Goal: Information Seeking & Learning: Learn about a topic

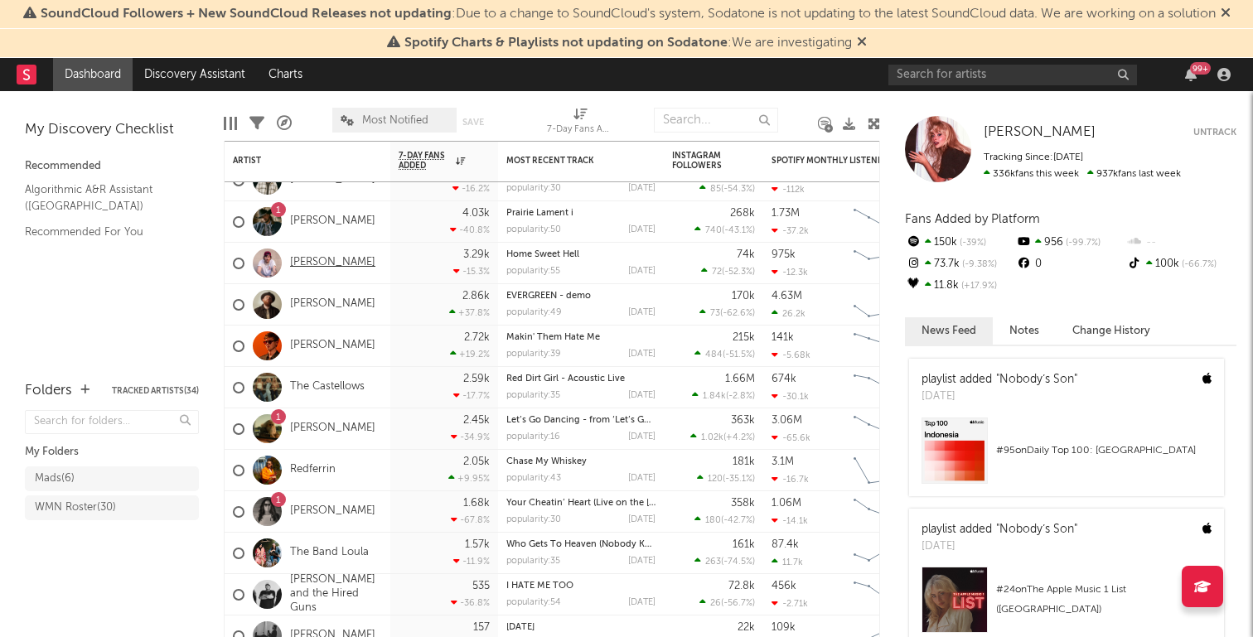
click at [319, 260] on link "[PERSON_NAME]" at bounding box center [332, 263] width 85 height 14
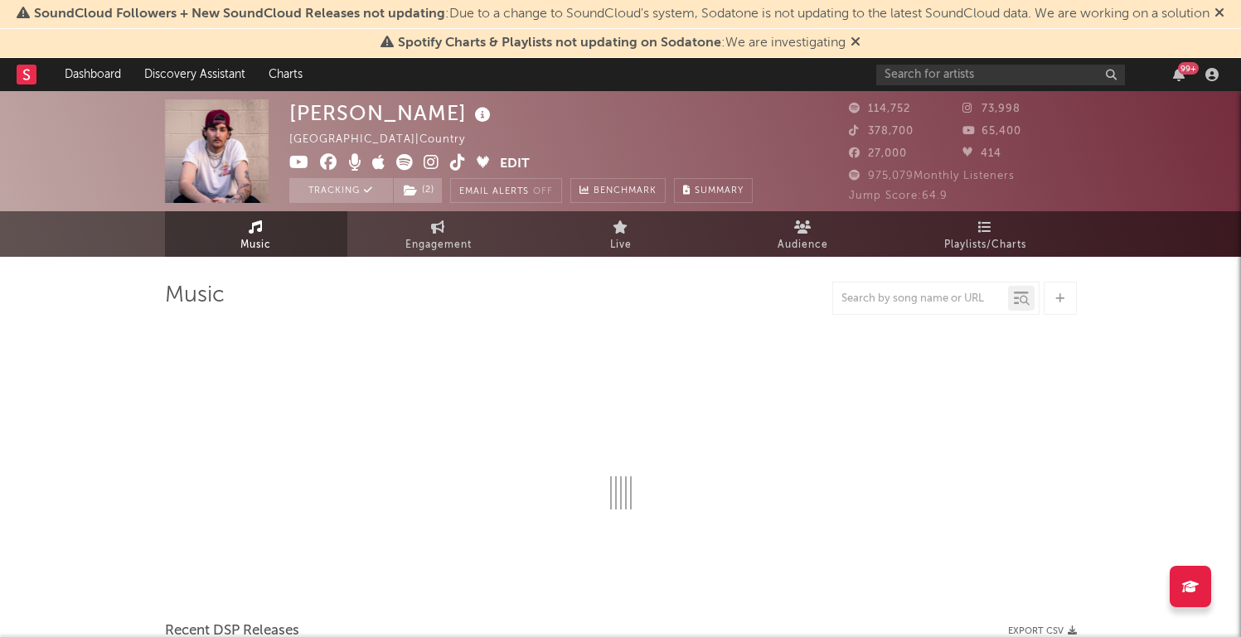
select select "6m"
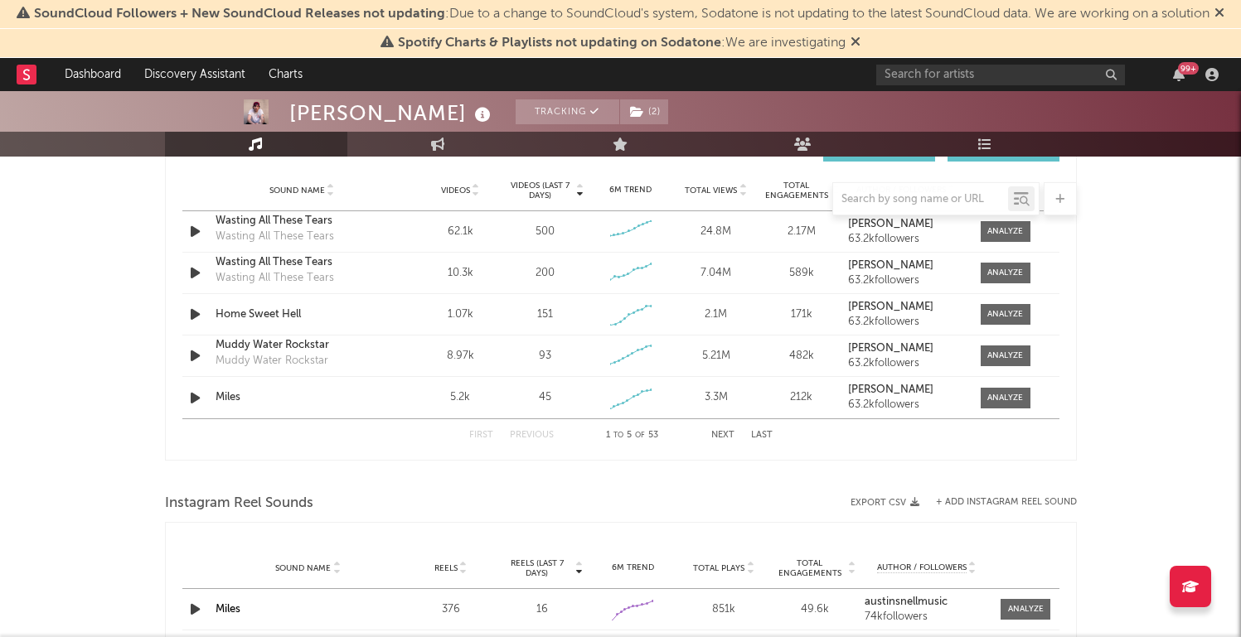
scroll to position [1203, 0]
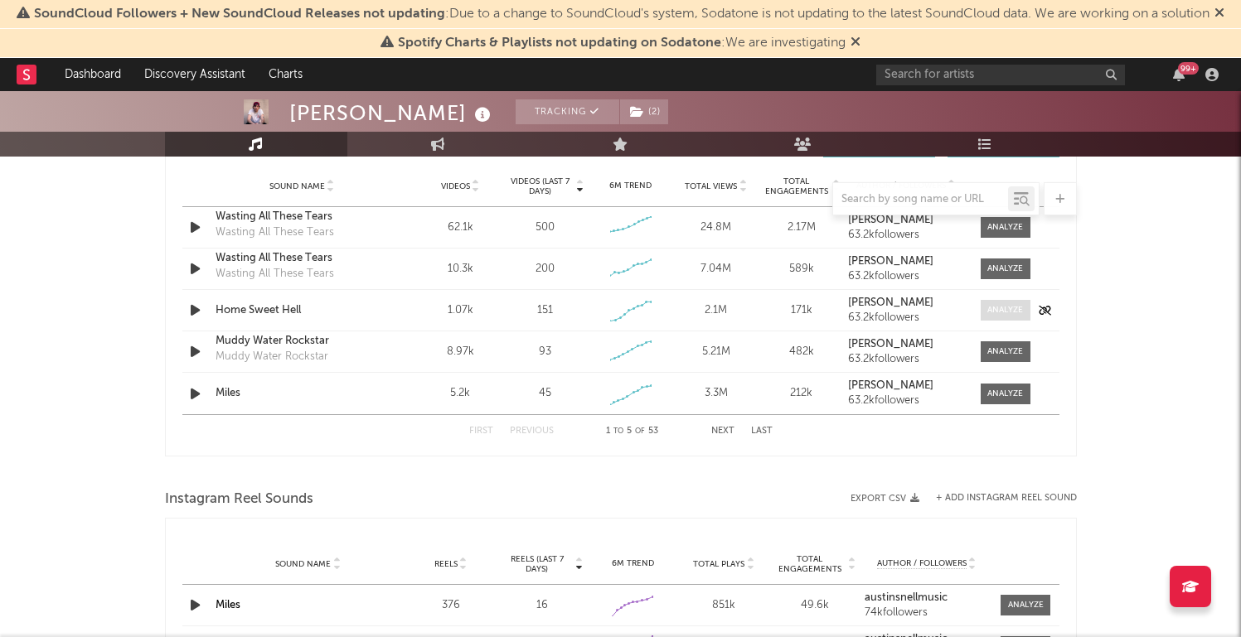
click at [991, 309] on div at bounding box center [1005, 310] width 36 height 12
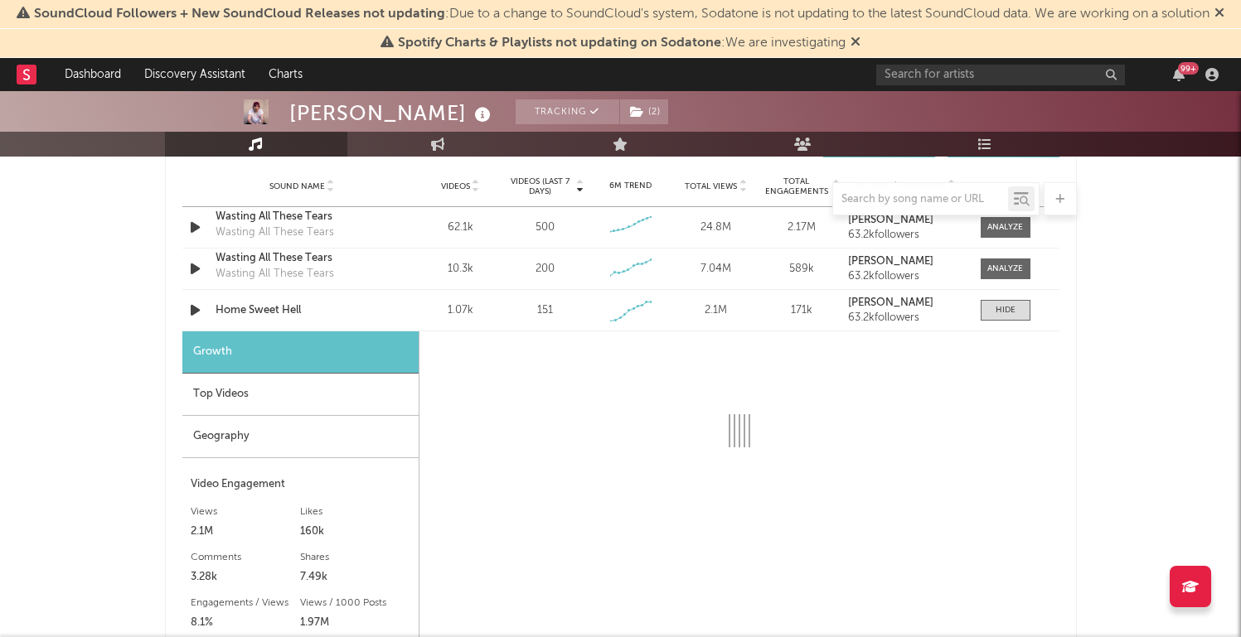
select select "1w"
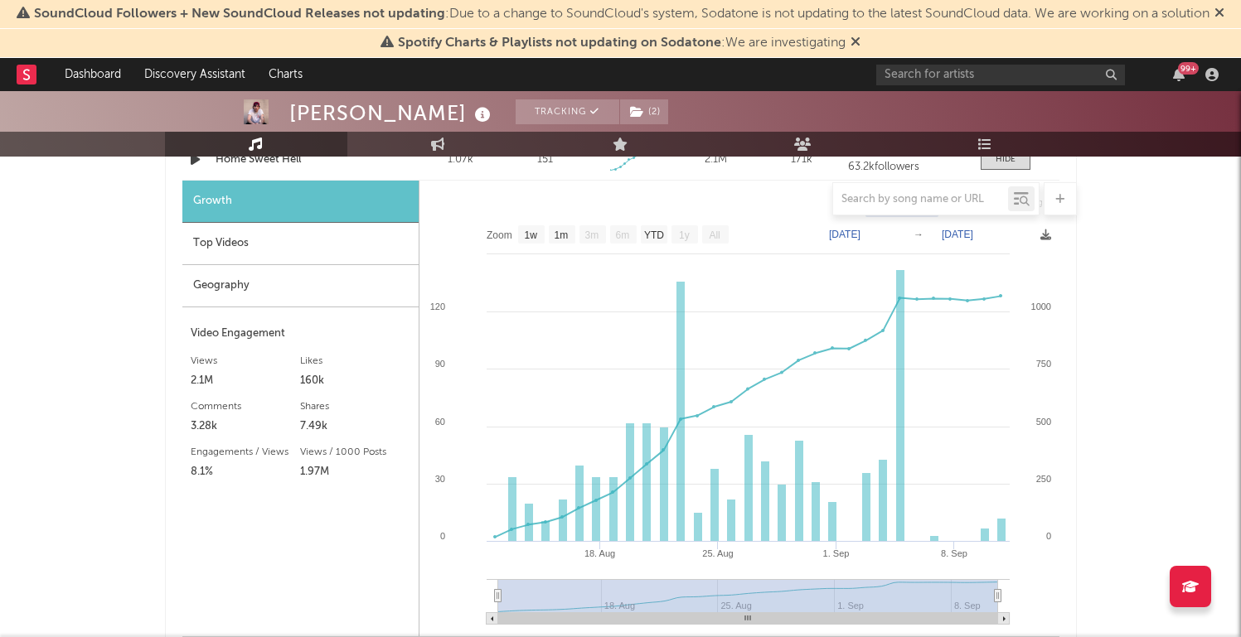
scroll to position [1350, 0]
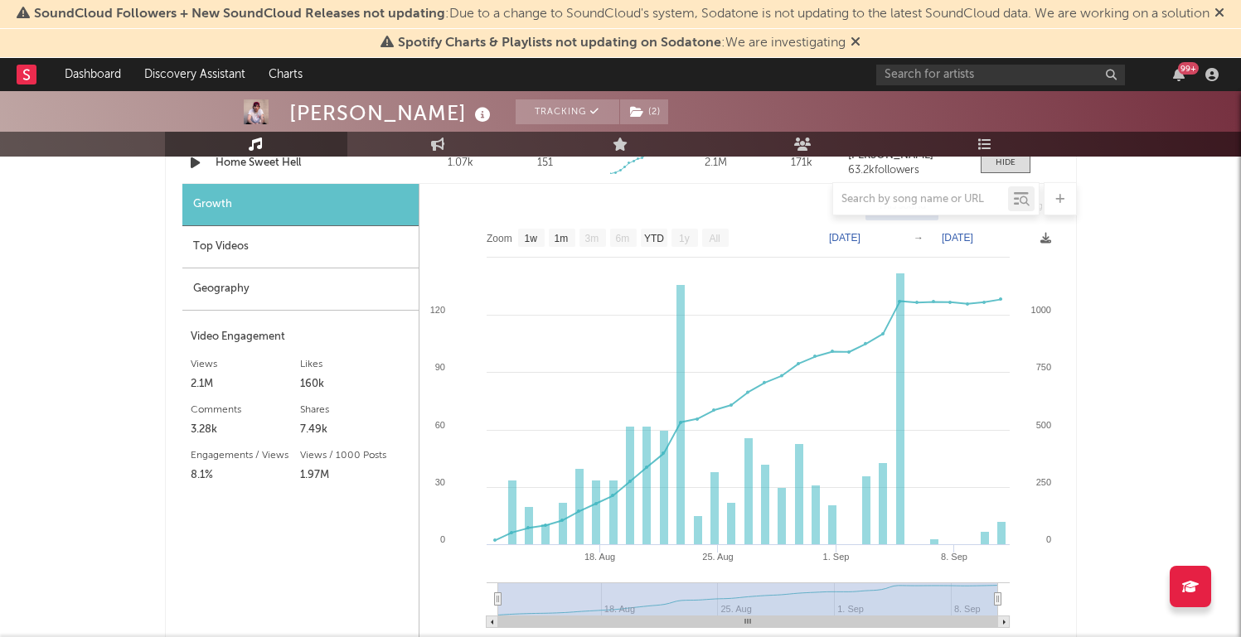
click at [1152, 301] on div "[PERSON_NAME] Tracking ( 2 ) [GEOGRAPHIC_DATA] | Country Edit Tracking ( 2 ) Em…" at bounding box center [620, 221] width 1241 height 2961
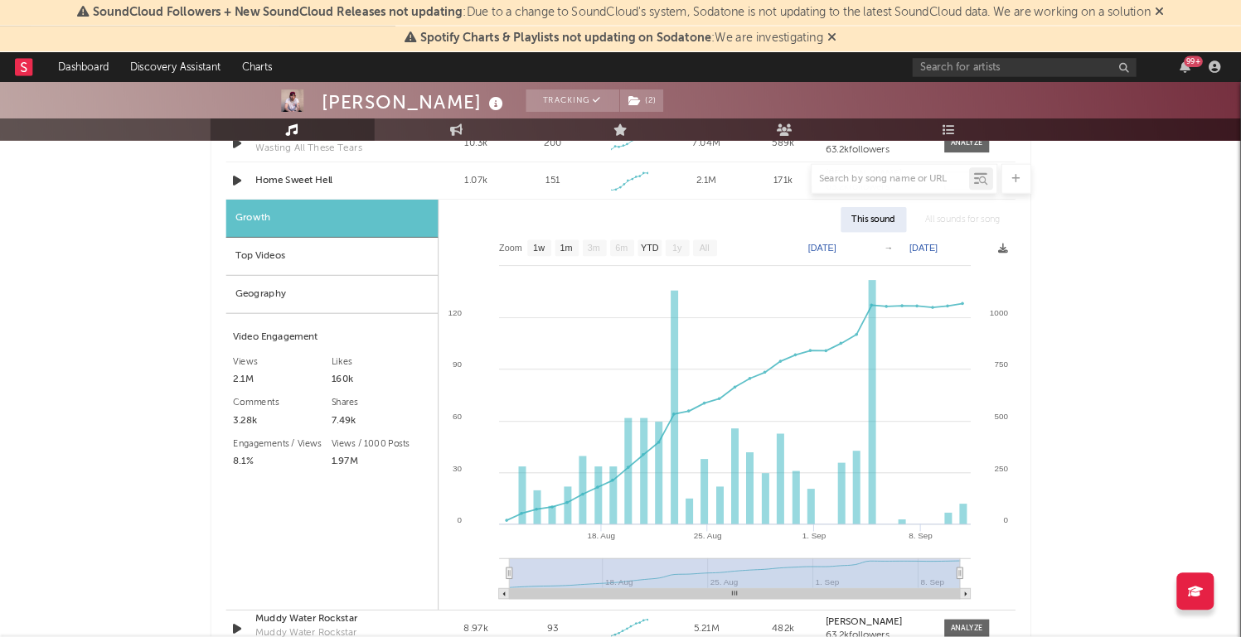
scroll to position [1314, 0]
